Goal: Complete application form: Complete application form

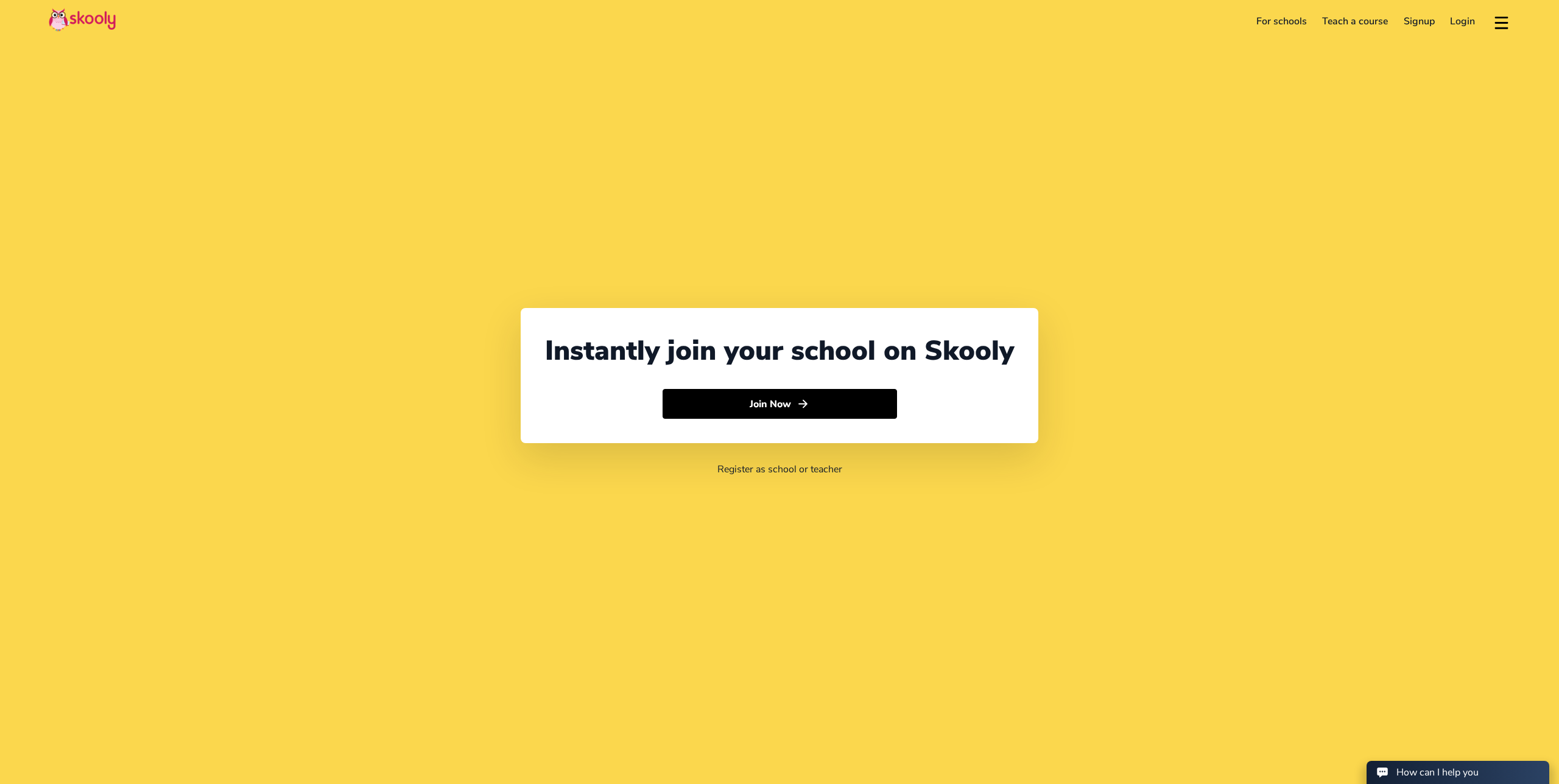
click at [91, 19] on img at bounding box center [82, 19] width 67 height 24
select select "380"
select select "[GEOGRAPHIC_DATA]"
select select "Europe/[GEOGRAPHIC_DATA]"
click at [799, 410] on icon "Arrow Forward" at bounding box center [803, 404] width 13 height 13
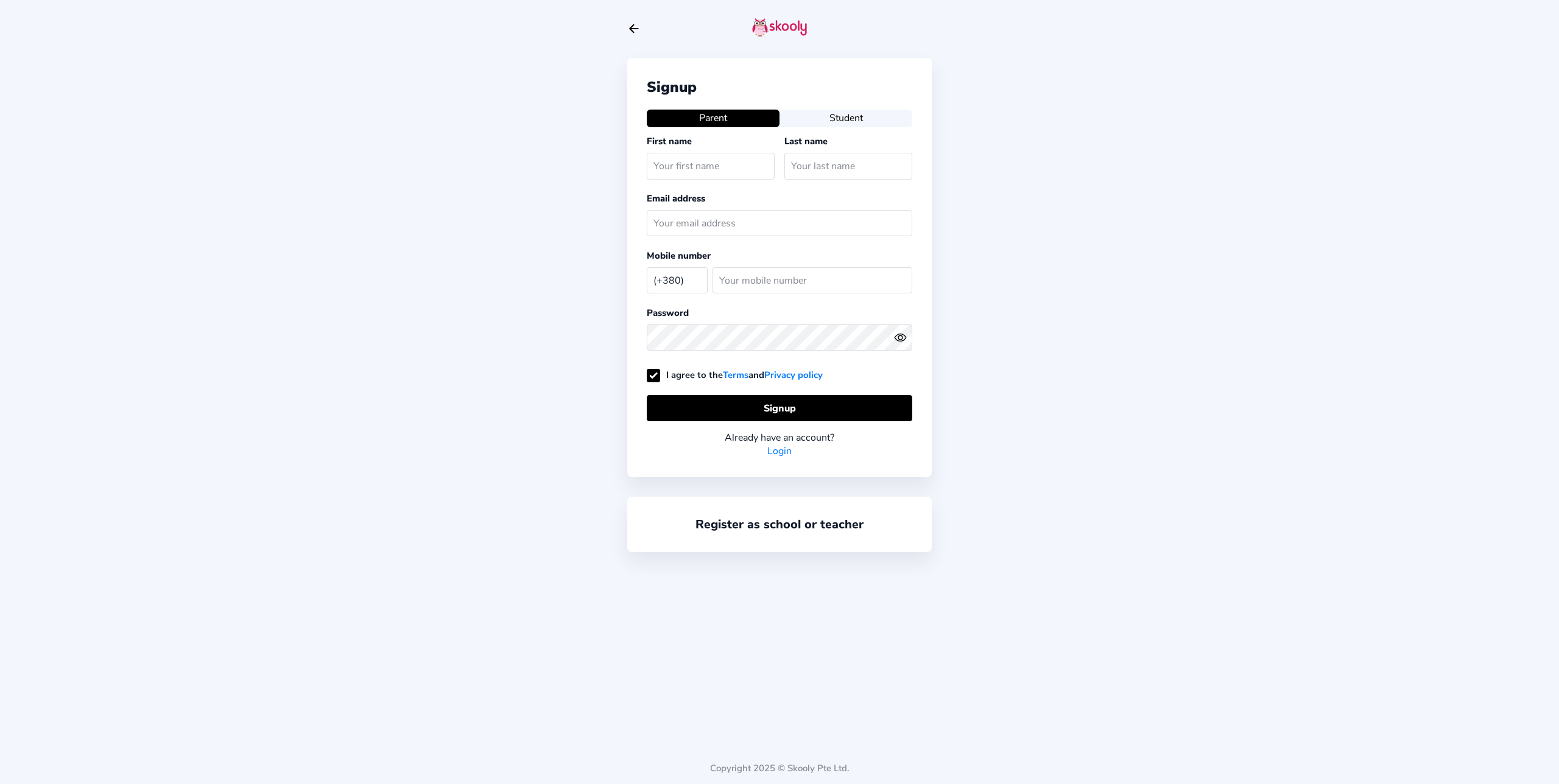
select select "UA"
click at [765, 27] on img at bounding box center [780, 27] width 55 height 19
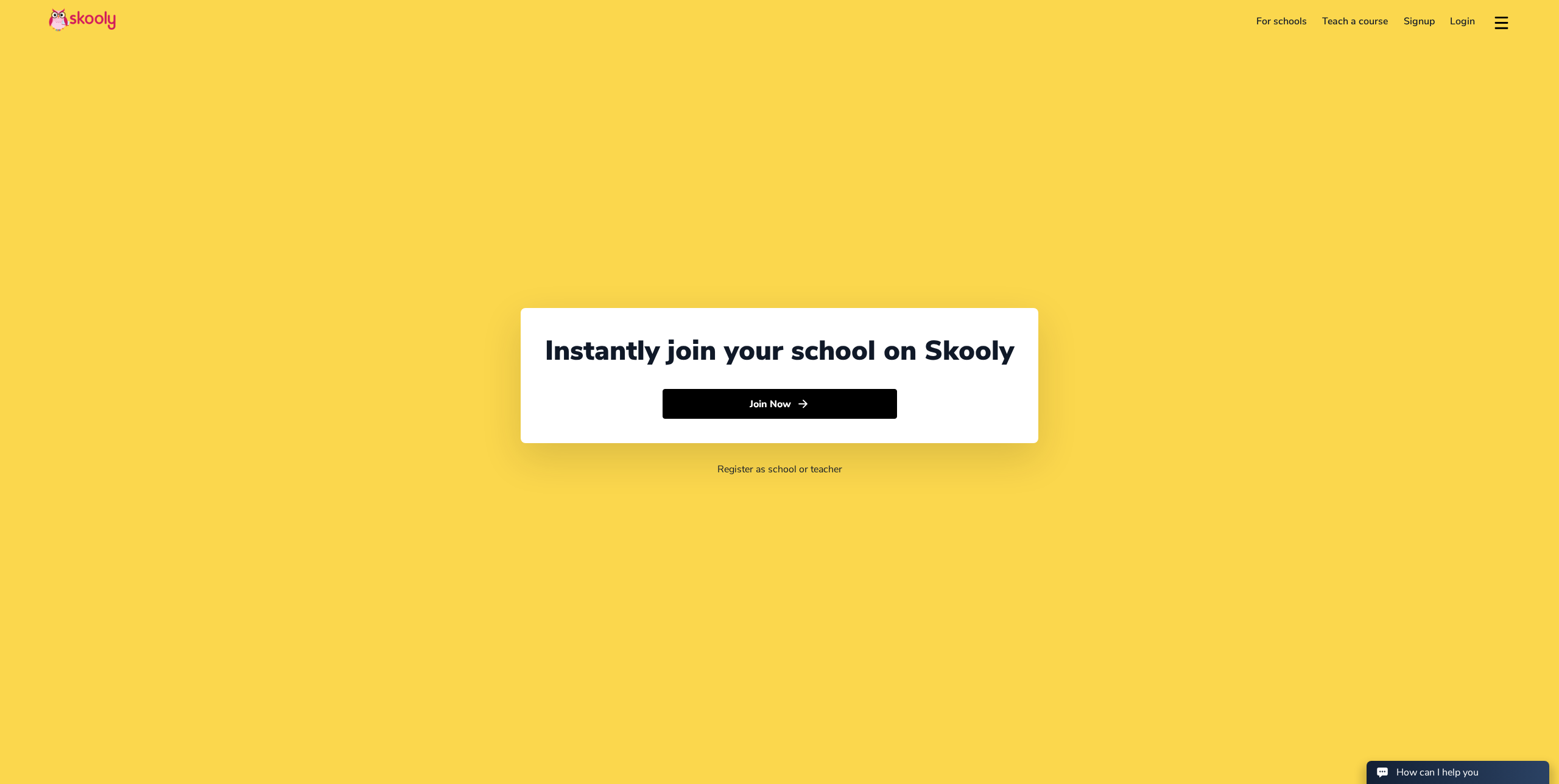
select select "380"
select select "[GEOGRAPHIC_DATA]"
select select "Europe/[GEOGRAPHIC_DATA]"
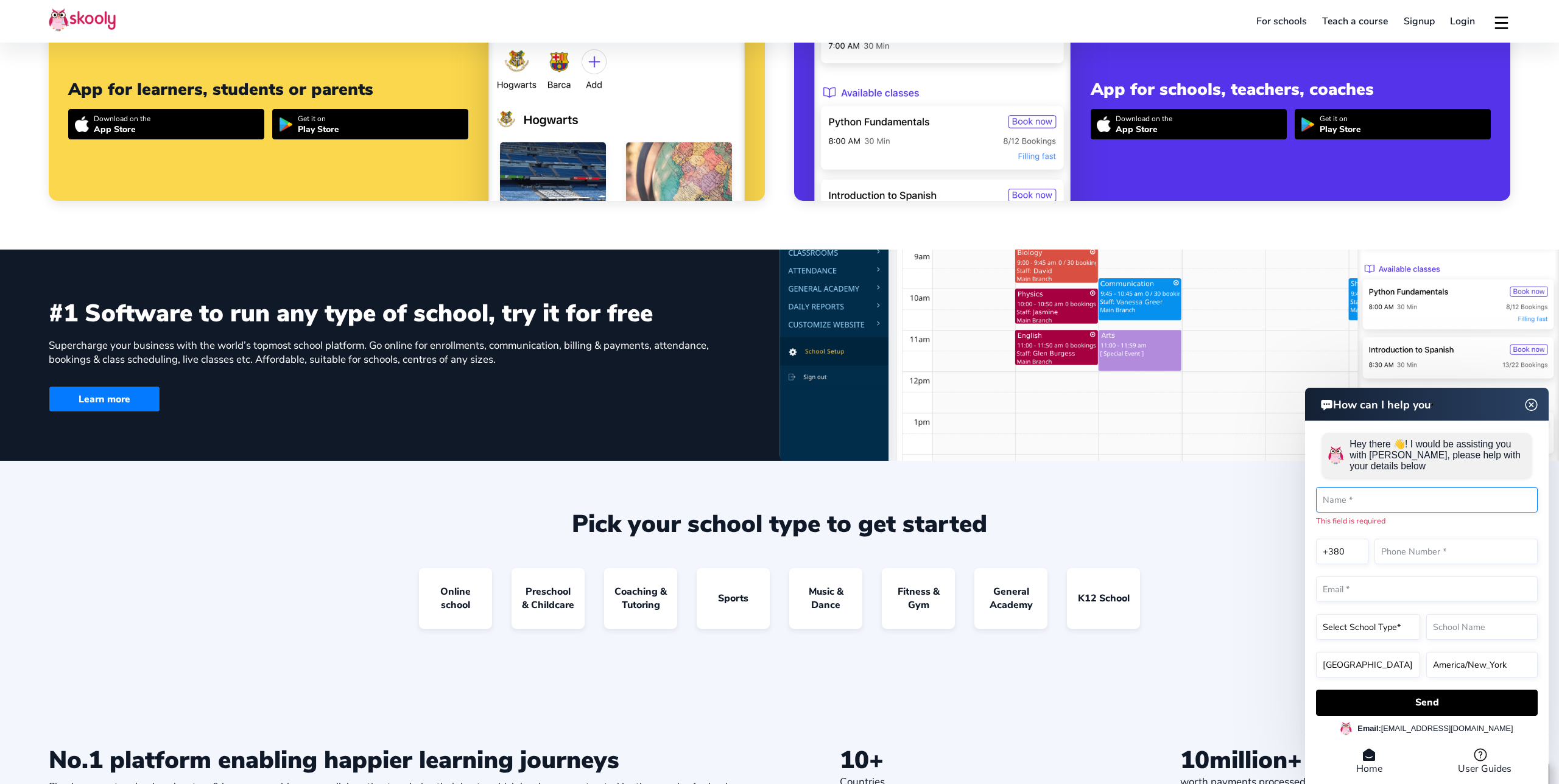
scroll to position [1204, 0]
